Goal: Task Accomplishment & Management: Manage account settings

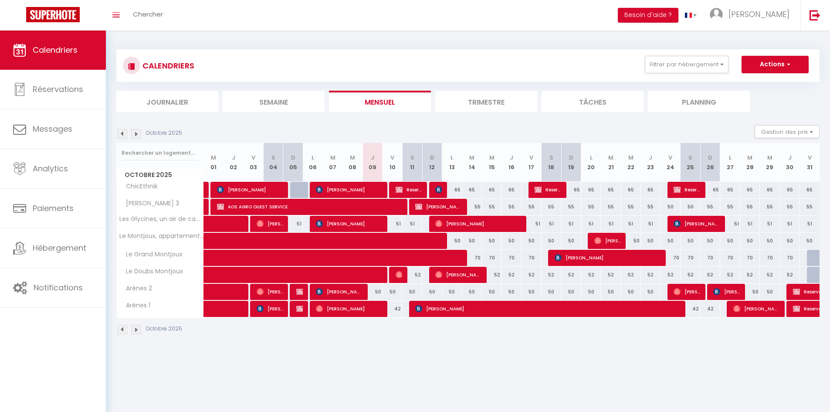
drag, startPoint x: 435, startPoint y: 234, endPoint x: 421, endPoint y: 293, distance: 61.4
click at [421, 293] on div "50" at bounding box center [412, 292] width 20 height 16
type input "50"
type input "Sam 11 Octobre 2025"
type input "Dim 12 Octobre 2025"
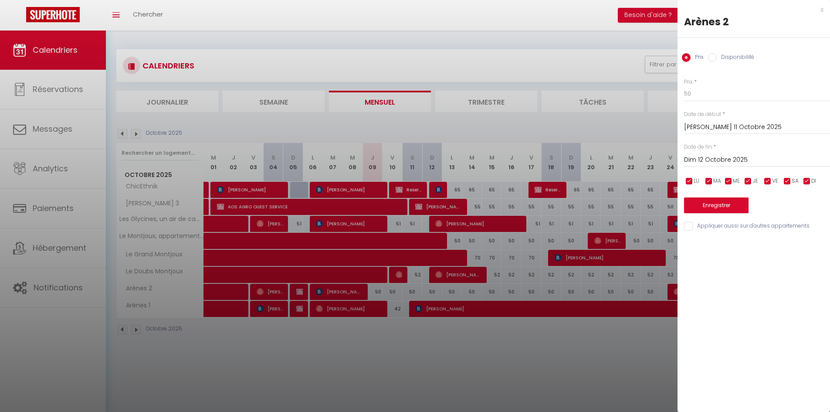
click at [823, 9] on div "x" at bounding box center [751, 9] width 146 height 10
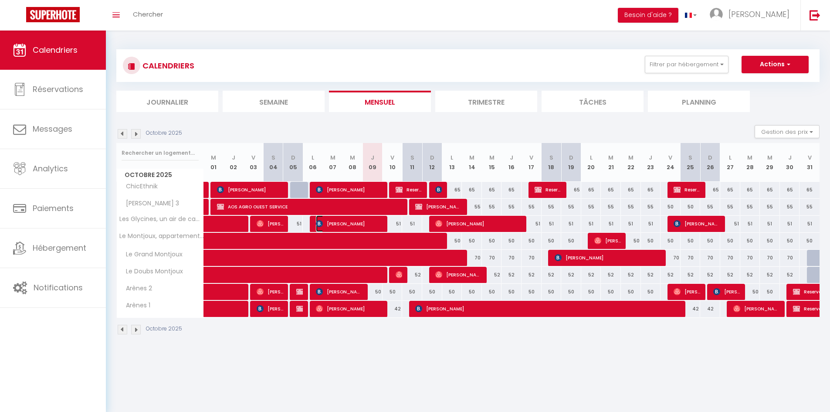
drag, startPoint x: 262, startPoint y: 3, endPoint x: 366, endPoint y: 226, distance: 246.6
click at [366, 226] on span "[PERSON_NAME]" at bounding box center [349, 223] width 67 height 17
select select "OK"
select select "0"
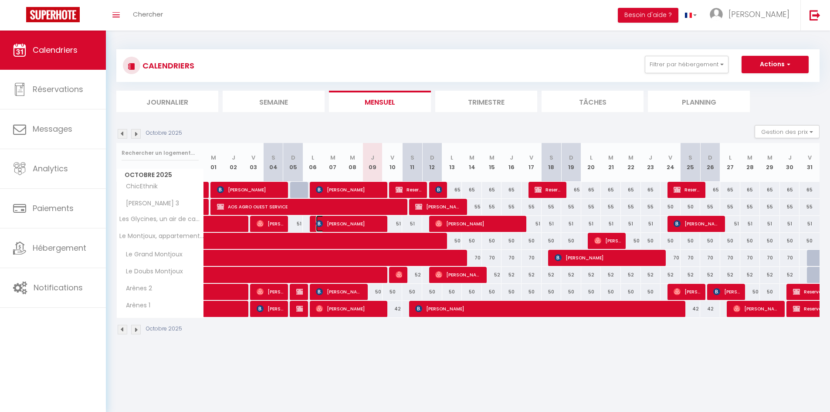
select select "0"
select select "1"
select select
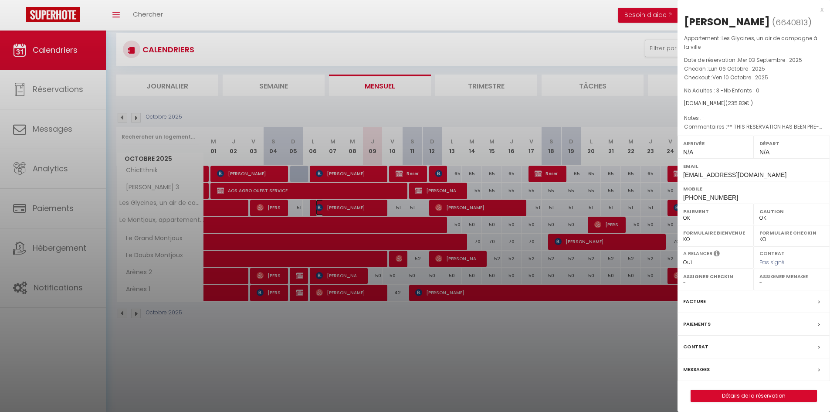
scroll to position [31, 0]
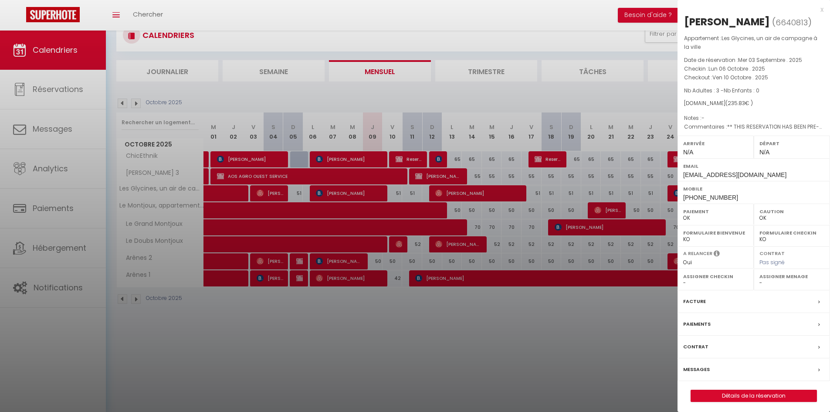
click at [707, 374] on label "Messages" at bounding box center [696, 369] width 27 height 9
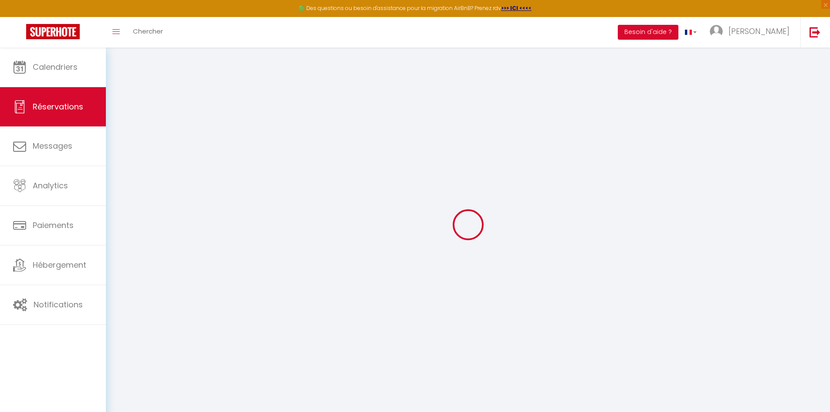
select select
checkbox input "false"
select select
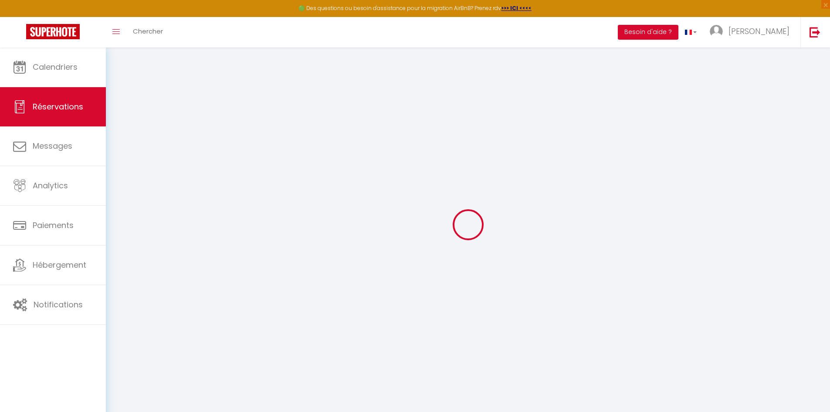
checkbox input "false"
type textarea "** THIS RESERVATION HAS BEEN PRE-PAID ** BOOKING NOTE : Payment charge is EUR 3…"
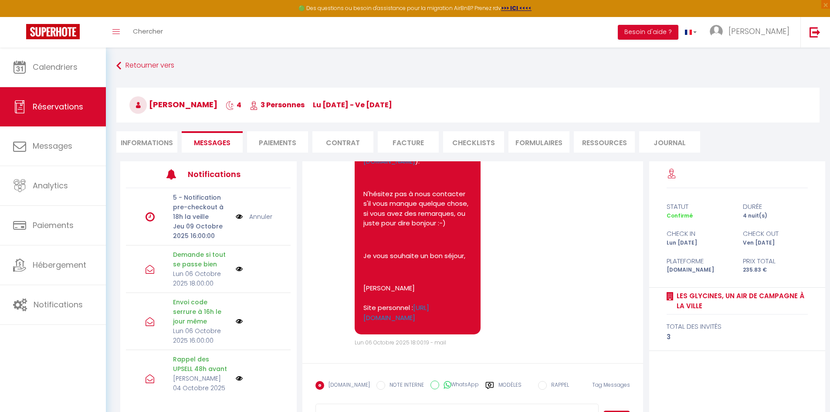
scroll to position [1690, 0]
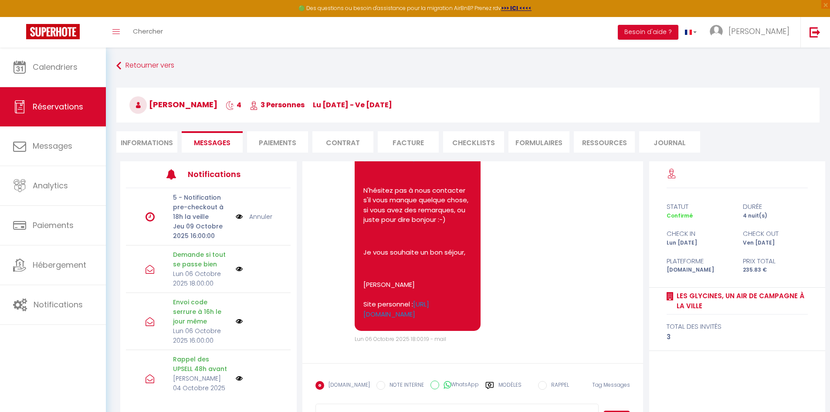
click at [146, 146] on li "Informations" at bounding box center [146, 141] width 61 height 21
select select
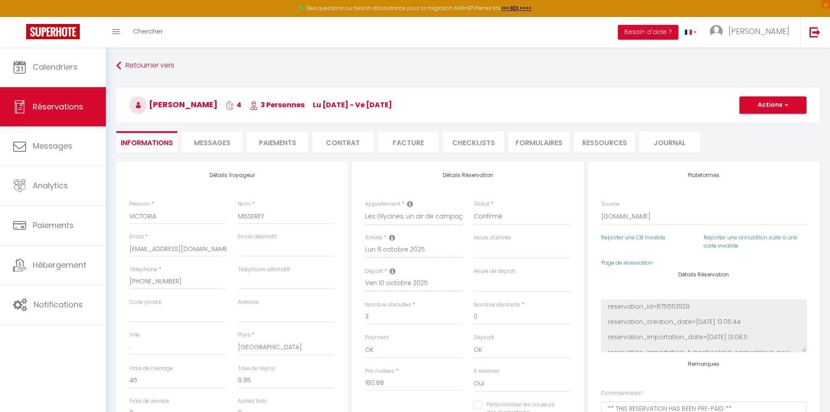
click at [520, 229] on div "Statut * Confirmé Non Confirmé Annulé Annulé par le voyageur No Show Request" at bounding box center [522, 217] width 109 height 34
click at [563, 192] on div "Détails Réservation Appartement * ChicEthnik Le Carnot 3 Les Glycines, un air d…" at bounding box center [467, 315] width 231 height 308
select select
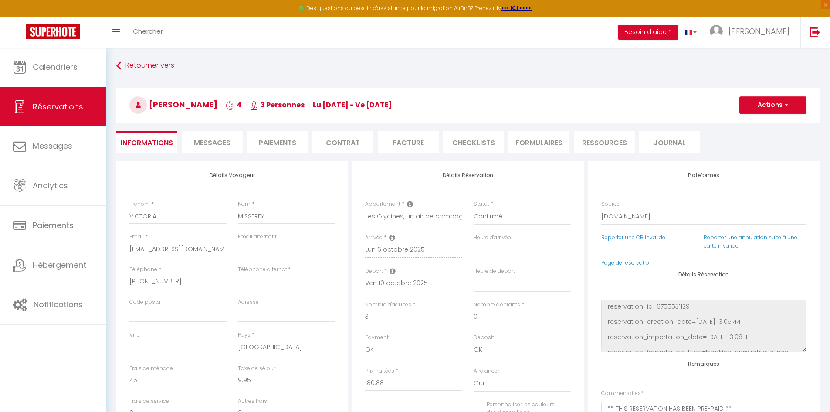
checkbox input "false"
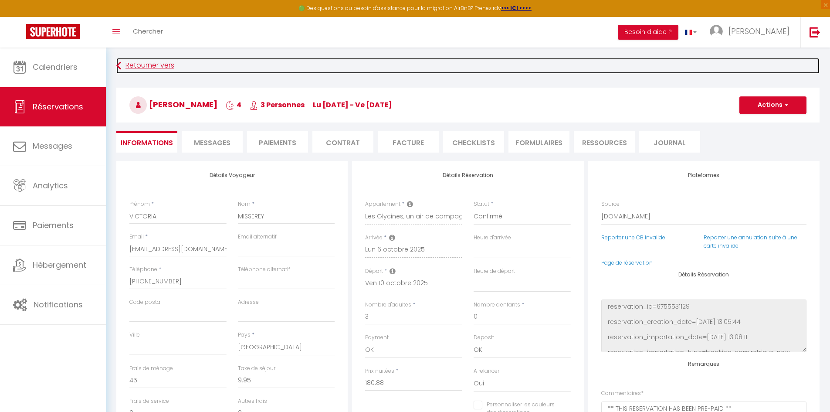
click at [127, 66] on link "Retourner vers" at bounding box center [467, 66] width 703 height 16
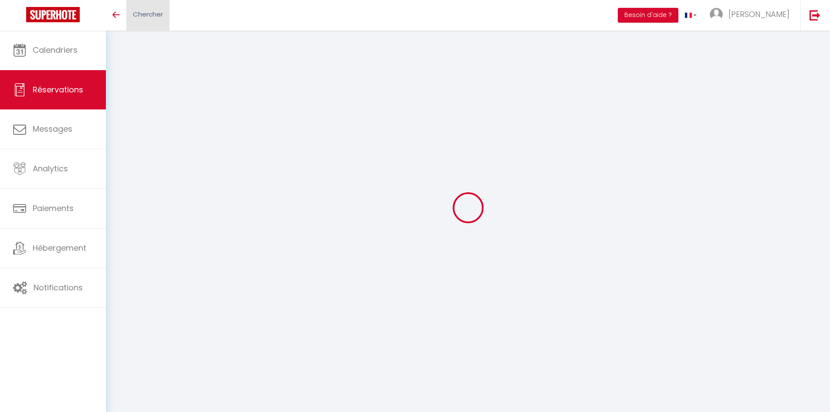
click at [147, 17] on span "Chercher" at bounding box center [148, 14] width 30 height 9
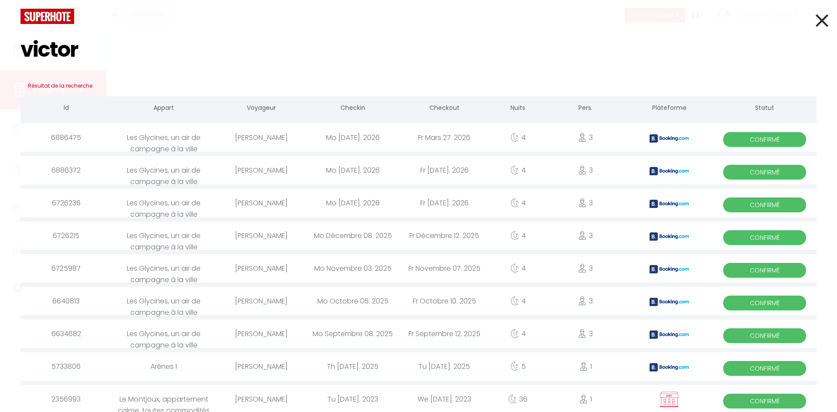
type input "victori"
select select
checkbox input "false"
select select
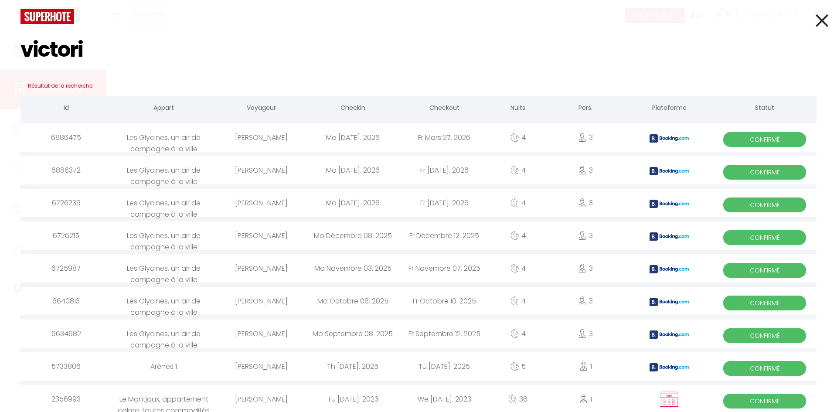
select select
checkbox input "false"
type textarea "** THIS RESERVATION HAS BEEN PRE-PAID ** BOOKING NOTE : Payment charge is EUR 3…"
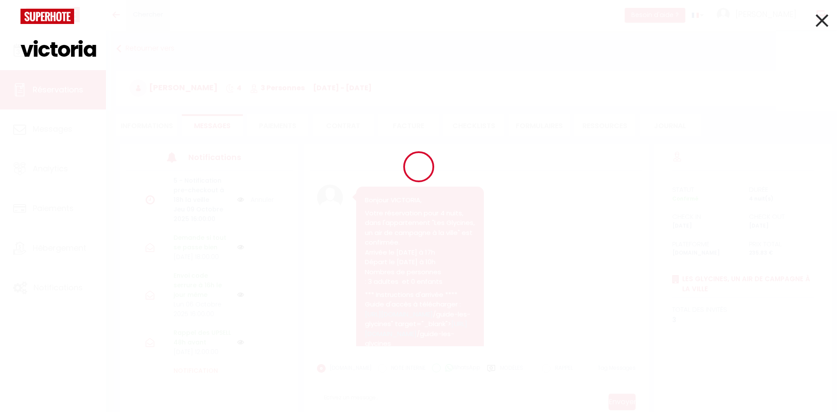
scroll to position [1660, 0]
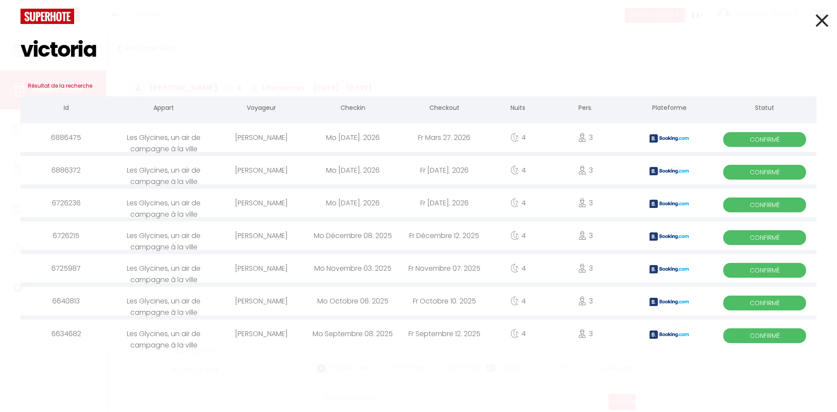
type input "victoria"
drag, startPoint x: 248, startPoint y: 140, endPoint x: 164, endPoint y: 142, distance: 84.1
click at [164, 142] on div "Les Glycines, un air de campagne à la ville" at bounding box center [163, 137] width 103 height 28
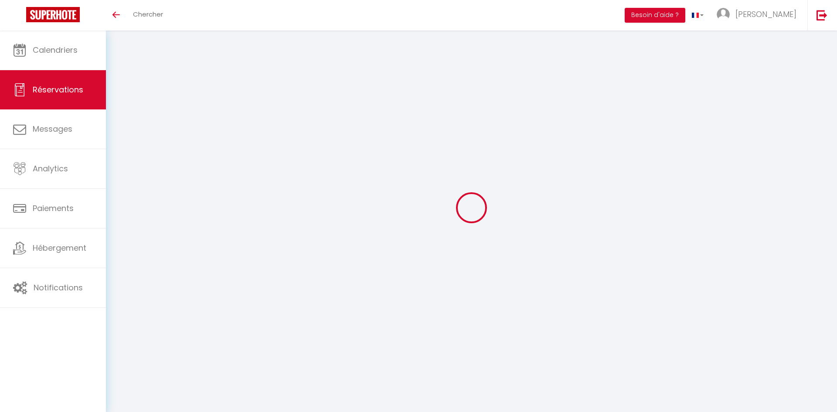
select select
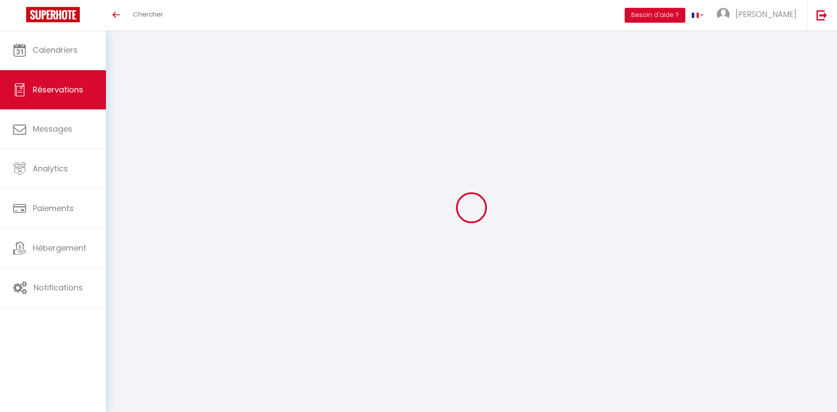
select select
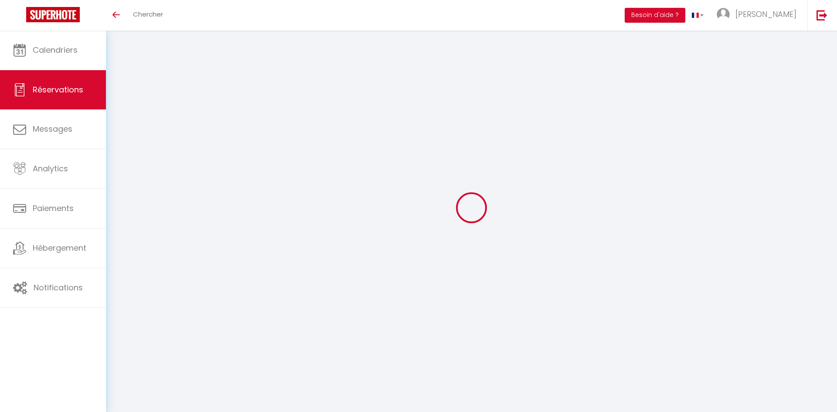
checkbox input "false"
select select
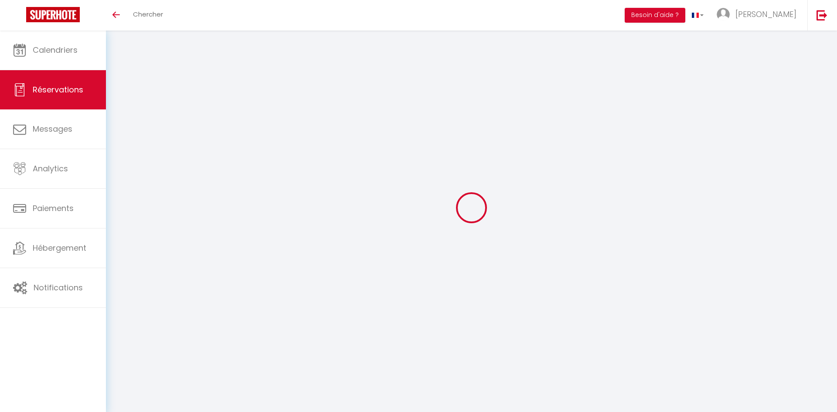
select select
checkbox input "false"
select select
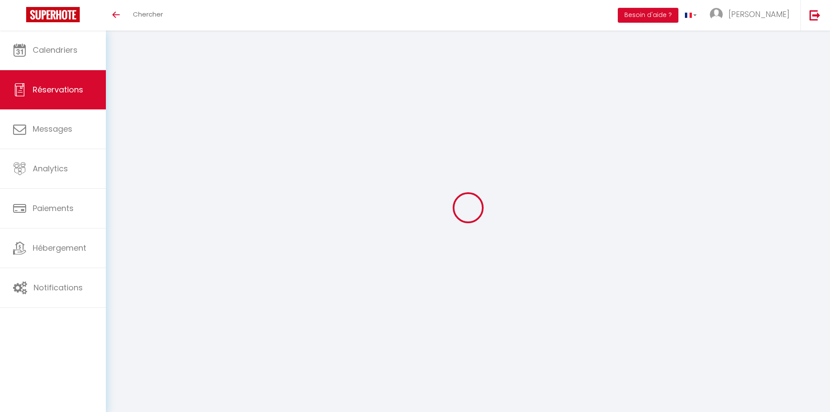
type input "VICTORIA"
type input "MISSEREY"
type input "[EMAIL_ADDRESS][DOMAIN_NAME]"
type input "[PHONE_NUMBER]"
select select "FR"
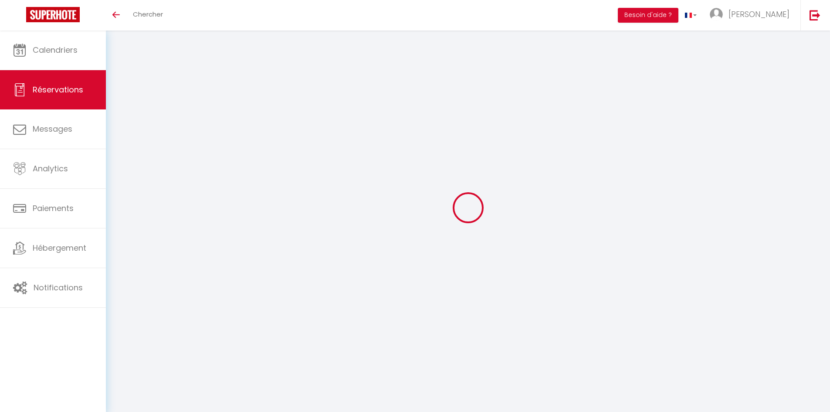
type input "39.9"
type input "3.43"
select select "17292"
select select "1"
select select
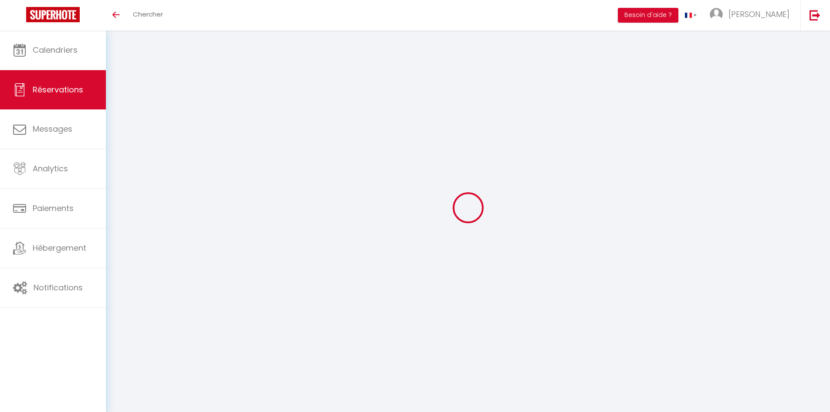
select select
type input "3"
select select "12"
select select "15"
type input "189.68"
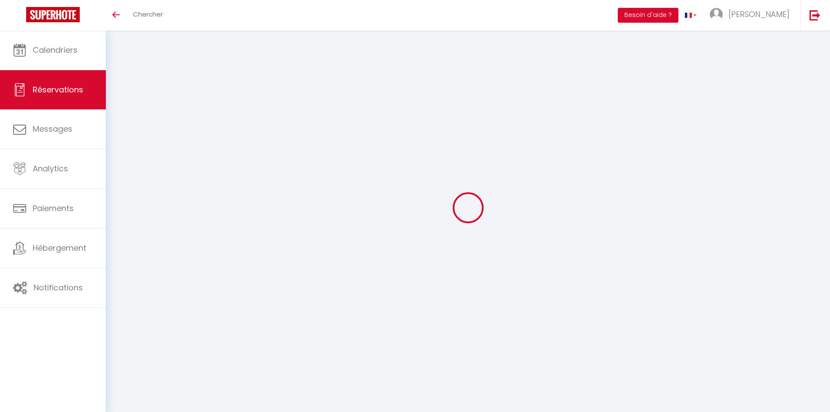
checkbox input "false"
type input "0"
select select "2"
type input "0"
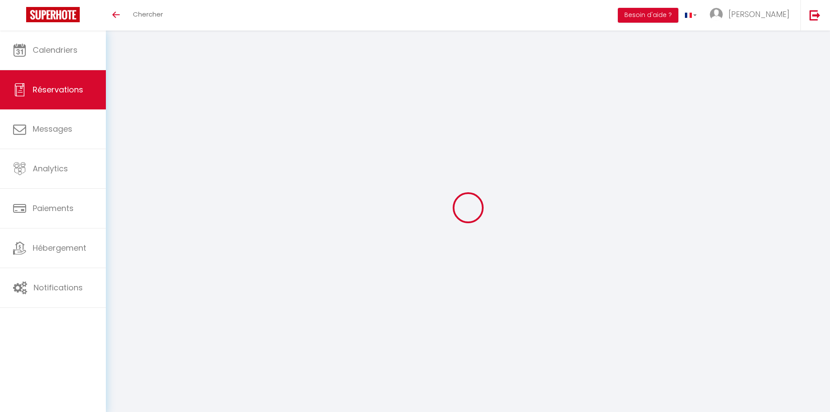
type input "0"
select select
checkbox input "false"
select select
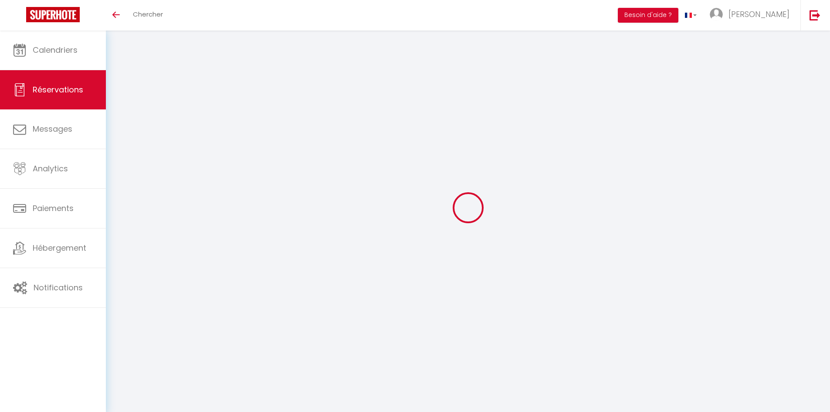
select select
checkbox input "false"
type textarea "** THIS RESERVATION HAS BEEN PRE-PAID ** BOOKING NOTE : Payment charge is EUR 3…"
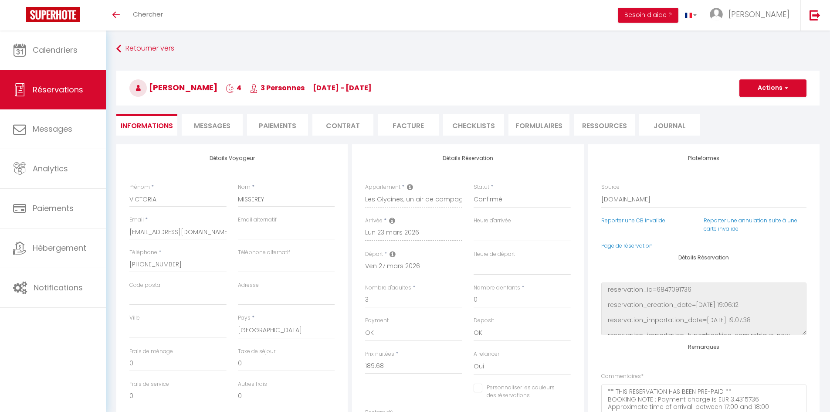
type input "45"
type input "10.43"
select select
checkbox input "false"
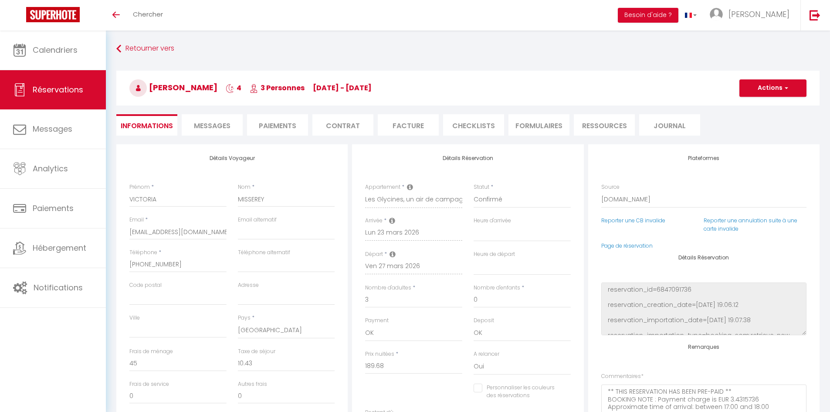
select select
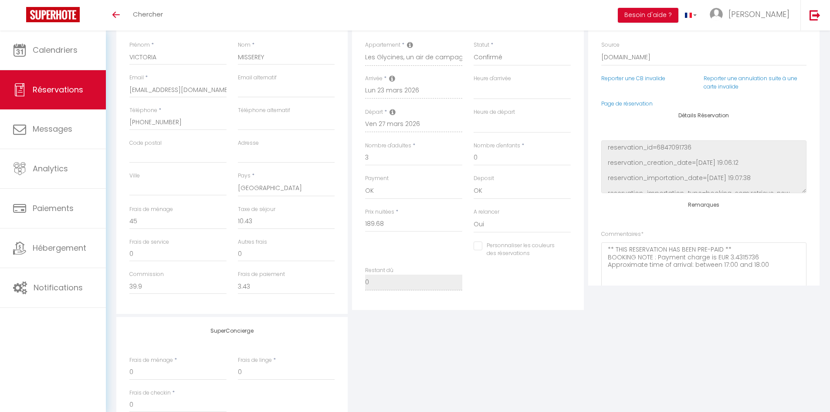
scroll to position [174, 0]
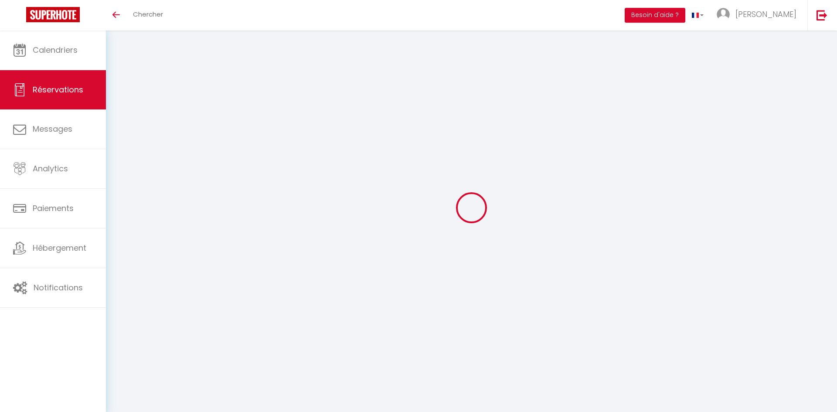
scroll to position [31, 0]
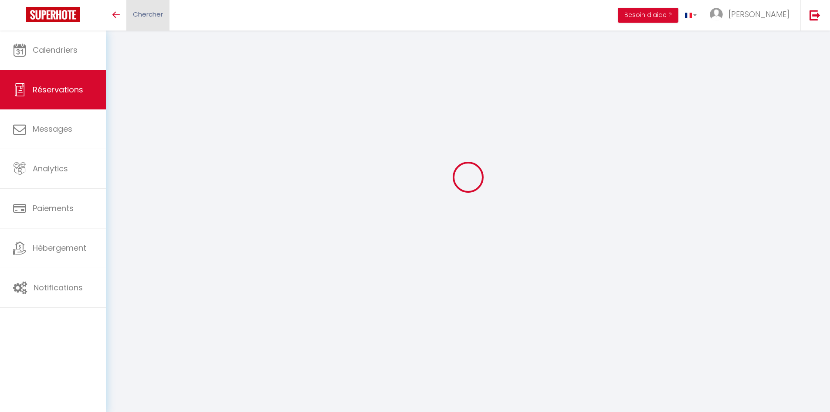
click at [144, 16] on span "Chercher" at bounding box center [148, 14] width 30 height 9
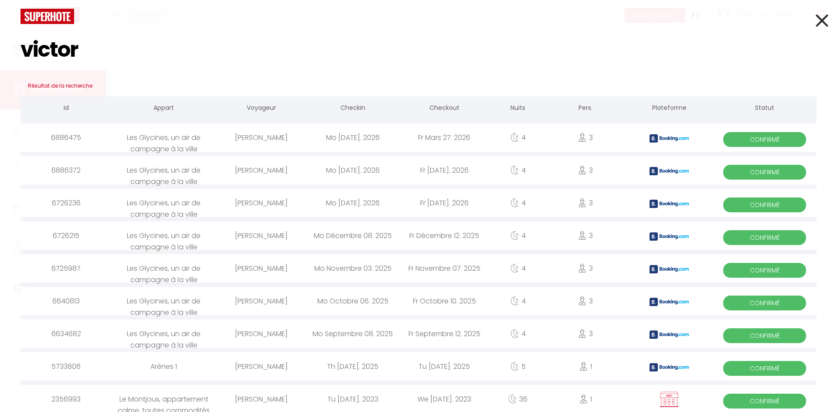
type input "victori"
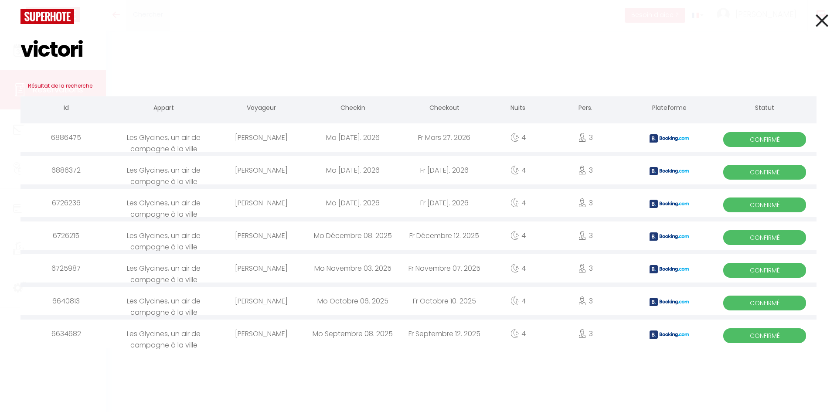
select select
checkbox input "false"
select select
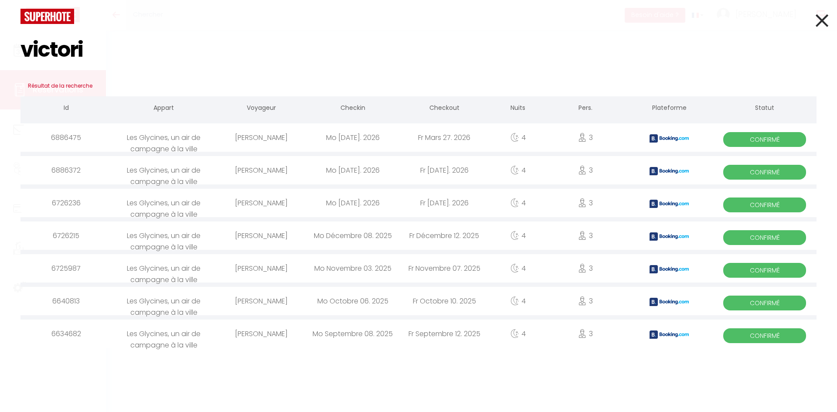
checkbox input "false"
select select
checkbox input "false"
type textarea "** THIS RESERVATION HAS BEEN PRE-PAID ** BOOKING NOTE : Payment charge is EUR 3…"
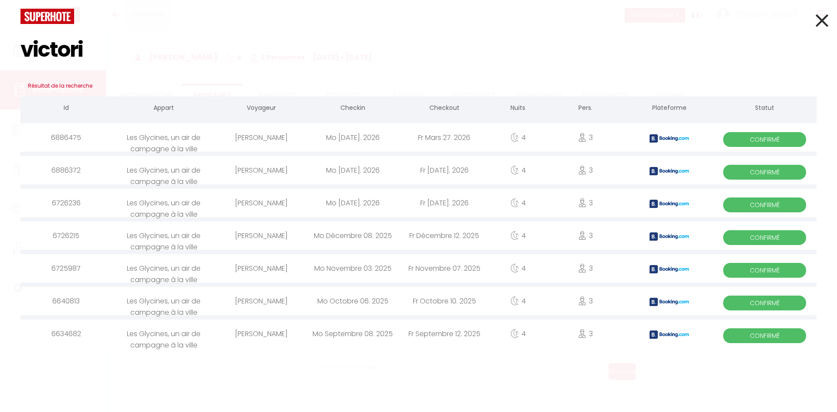
scroll to position [1660, 0]
type input "victori"
